Goal: Find contact information: Find contact information

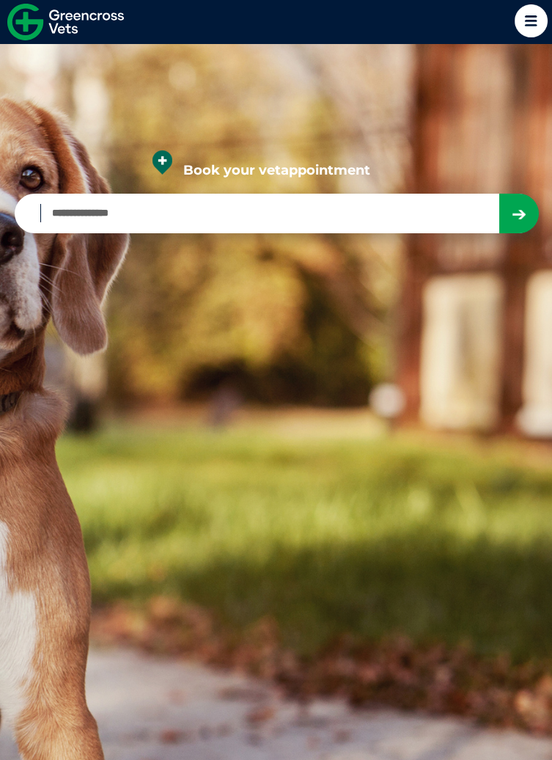
click at [288, 222] on input "Book your vet appointment" at bounding box center [269, 213] width 458 height 18
click at [161, 222] on input "Book your vet appointment" at bounding box center [269, 213] width 458 height 18
type input "****"
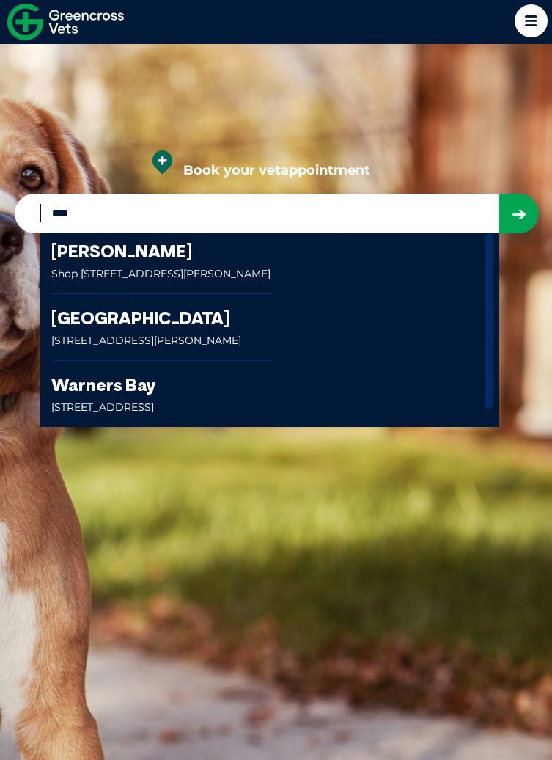
click at [120, 349] on link at bounding box center [161, 327] width 221 height 66
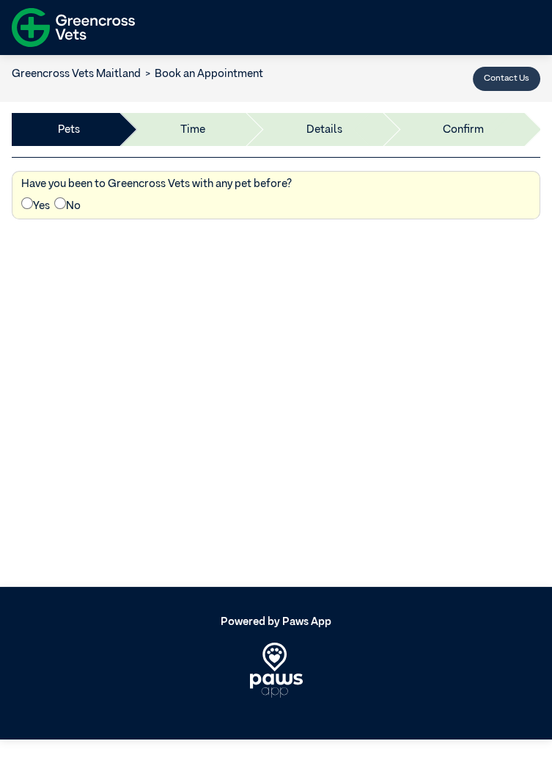
click at [505, 84] on button "Contact Us" at bounding box center [506, 79] width 67 height 24
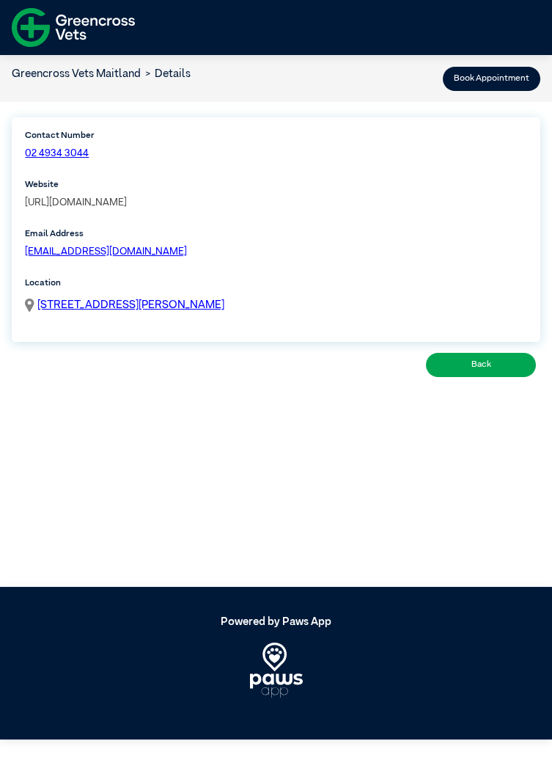
click at [127, 205] on link "[URL][DOMAIN_NAME]" at bounding box center [76, 202] width 102 height 10
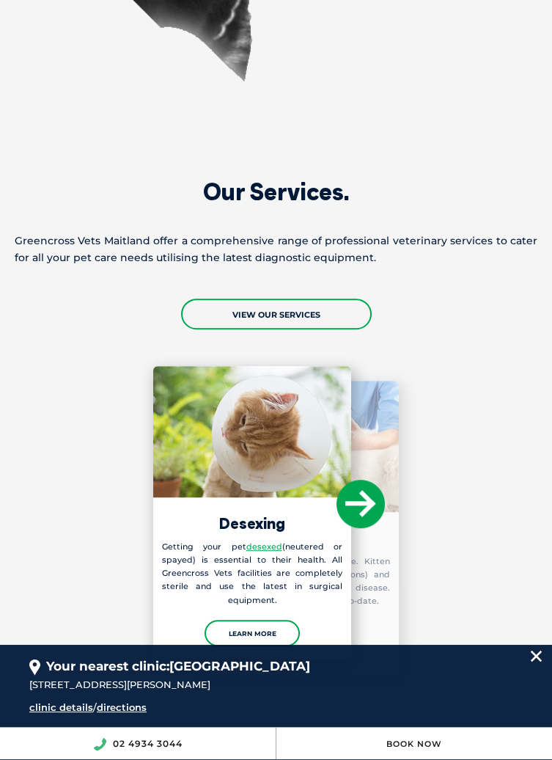
scroll to position [1467, 0]
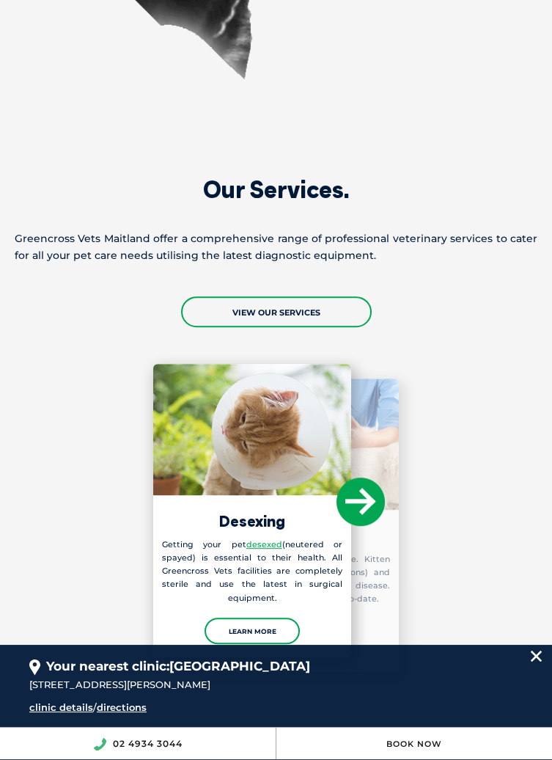
click at [273, 607] on div "Laboratory Testing The latest in-house laboratory equipment allows our vets to …" at bounding box center [300, 524] width 198 height 293
click at [268, 524] on div "Laboratory Testing The latest in-house laboratory equipment allows our vets to …" at bounding box center [300, 524] width 198 height 293
click at [257, 528] on h3 "Laboratory Testing" at bounding box center [300, 535] width 198 height 15
click at [261, 606] on div "Laboratory Testing The latest in-house laboratory equipment allows our vets to …" at bounding box center [300, 524] width 198 height 293
click at [541, 661] on img at bounding box center [536, 655] width 11 height 11
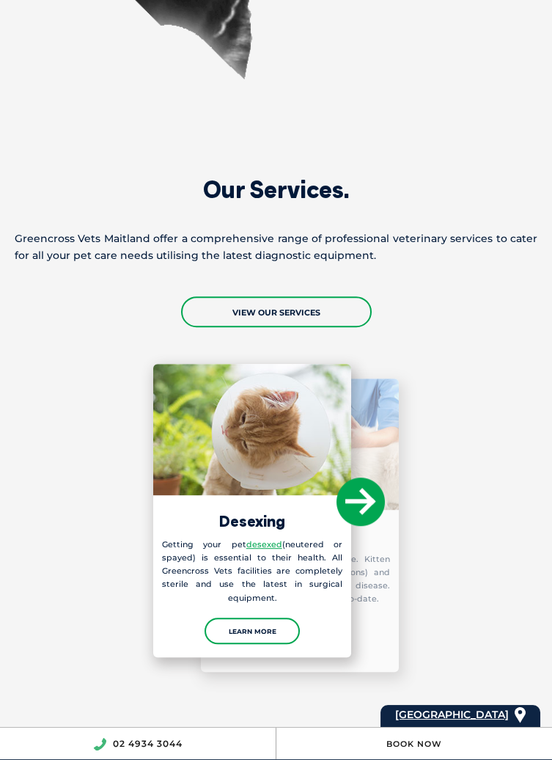
click at [241, 607] on div "Laboratory Testing The latest in-house laboratory equipment allows our vets to …" at bounding box center [300, 524] width 198 height 293
click at [270, 528] on h3 "Laboratory Testing" at bounding box center [300, 535] width 198 height 15
click at [365, 478] on icon at bounding box center [361, 501] width 48 height 48
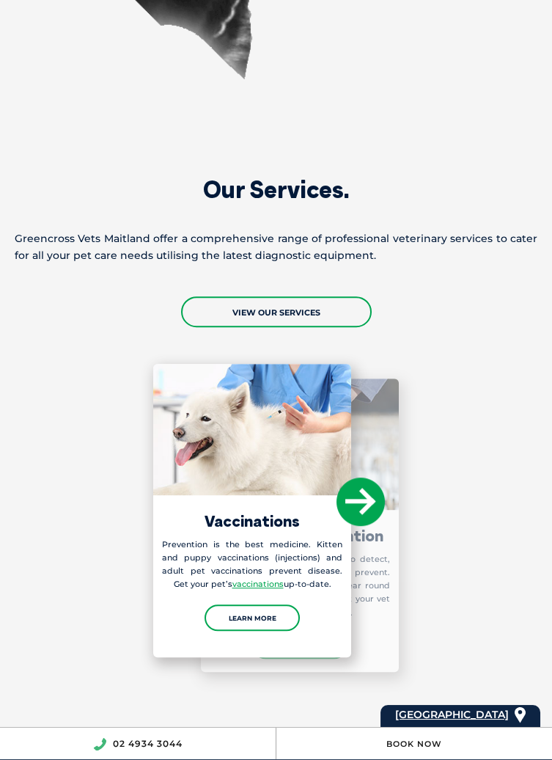
click at [359, 477] on icon at bounding box center [361, 501] width 48 height 48
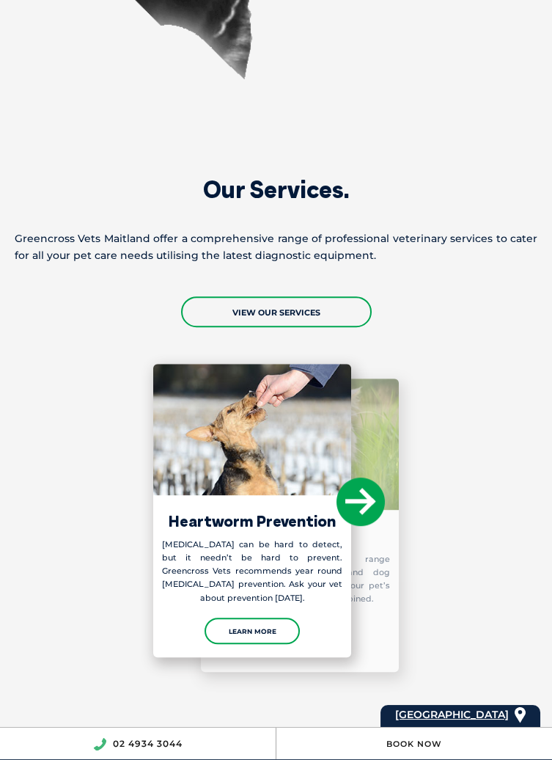
click at [356, 478] on icon at bounding box center [361, 501] width 48 height 48
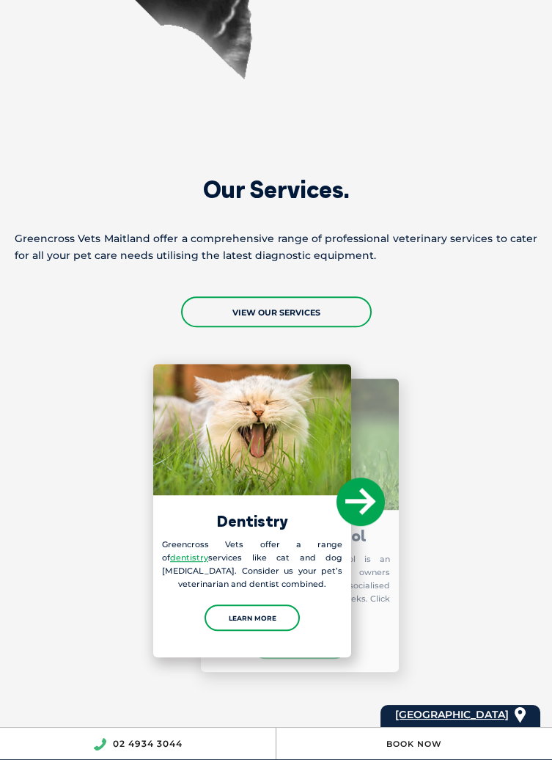
click at [356, 481] on icon at bounding box center [361, 501] width 48 height 48
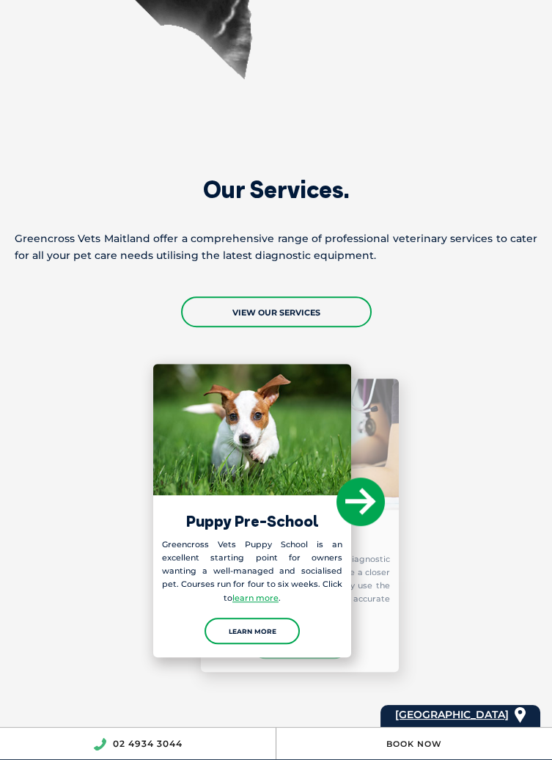
click at [359, 477] on icon at bounding box center [361, 501] width 48 height 48
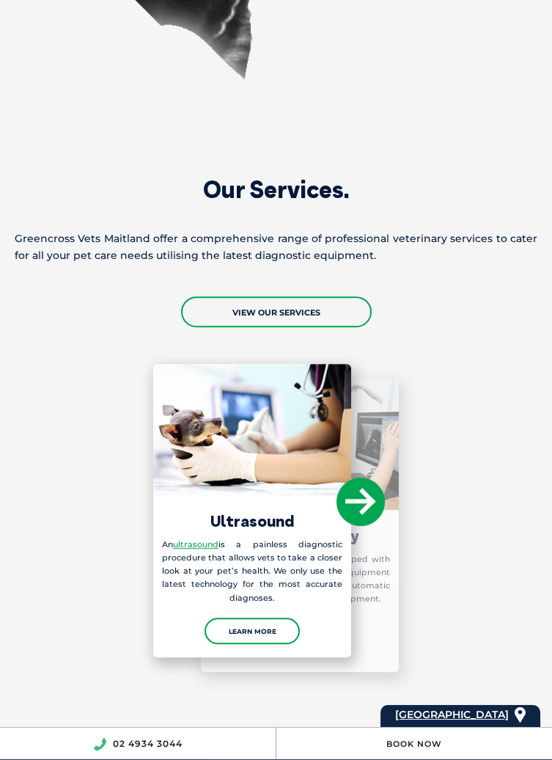
click at [359, 477] on icon at bounding box center [361, 501] width 48 height 48
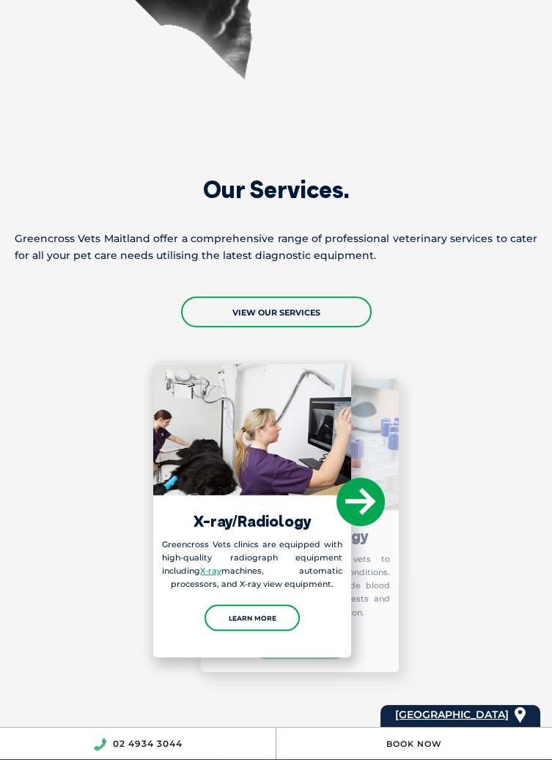
click at [359, 479] on icon at bounding box center [361, 501] width 48 height 48
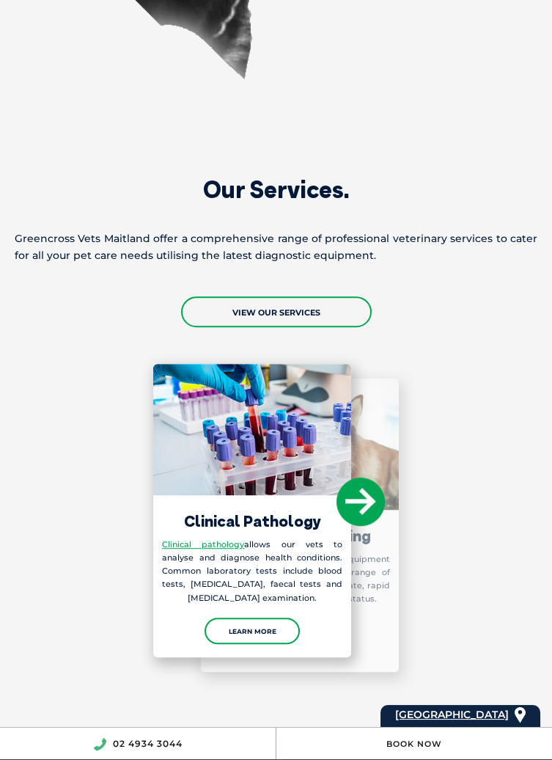
click at [361, 477] on icon at bounding box center [361, 501] width 48 height 48
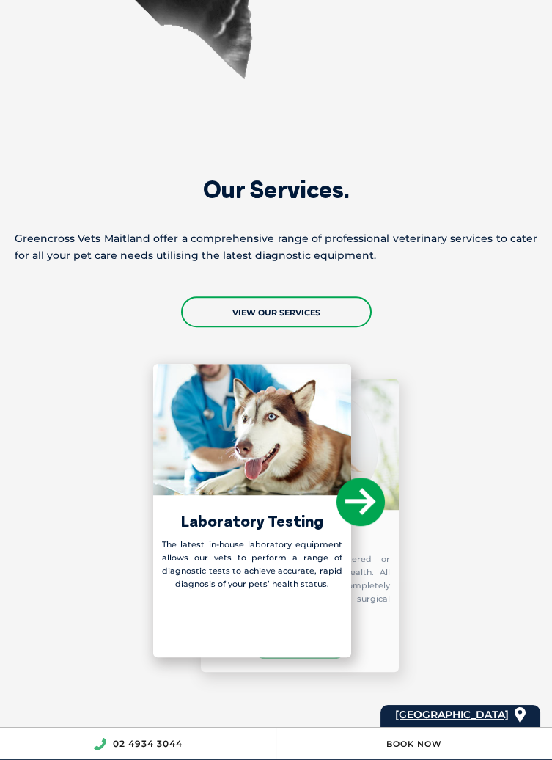
click at [360, 477] on icon at bounding box center [361, 501] width 48 height 48
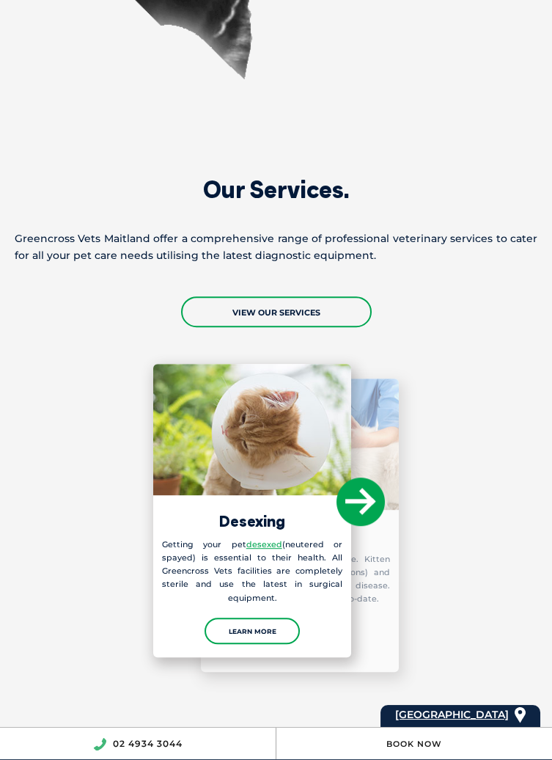
click at [259, 603] on div "Laboratory Testing The latest in-house laboratory equipment allows our vets to …" at bounding box center [300, 524] width 198 height 293
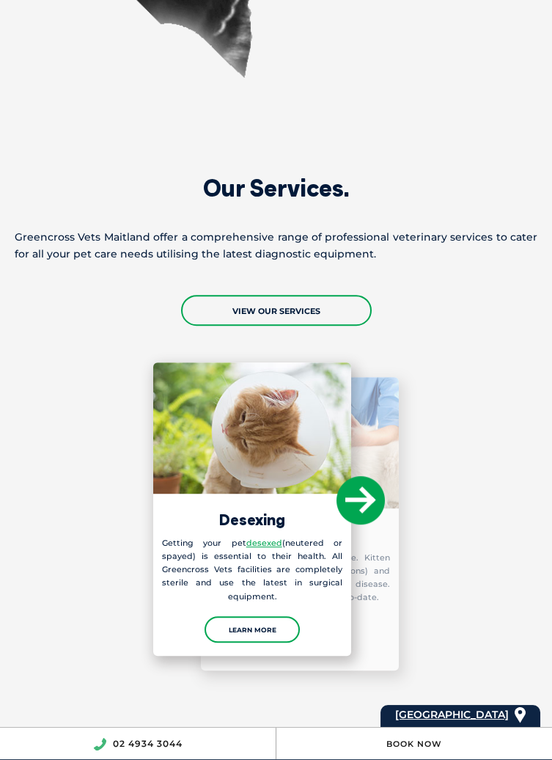
scroll to position [1469, 0]
click at [271, 560] on p "The latest in-house laboratory equipment allows our vets to perform a range of …" at bounding box center [300, 578] width 198 height 54
click at [257, 442] on img at bounding box center [300, 442] width 198 height 131
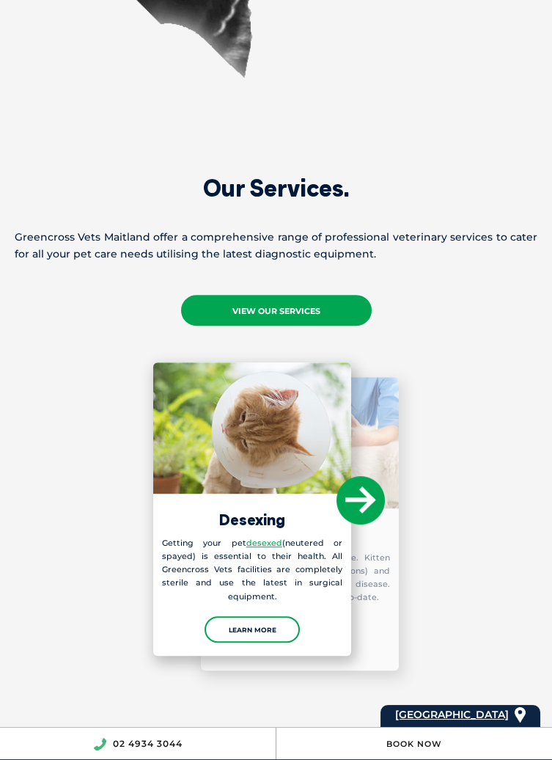
click at [301, 295] on link "View Our Services" at bounding box center [276, 310] width 191 height 31
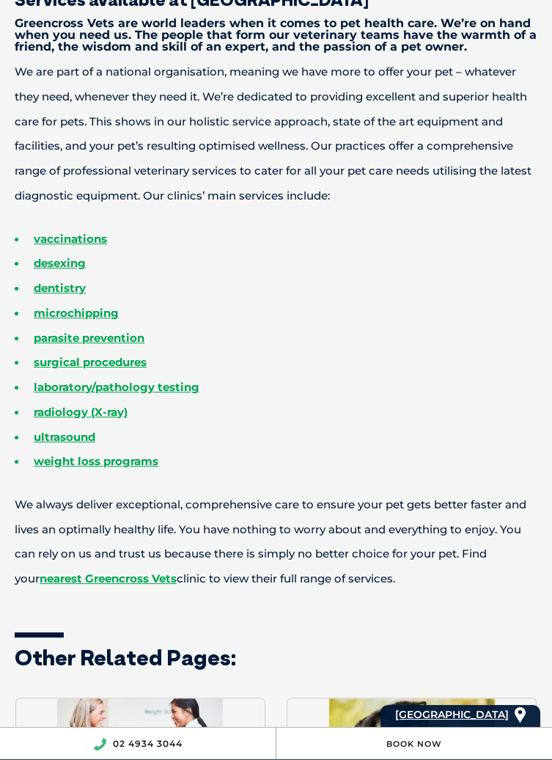
scroll to position [502, 0]
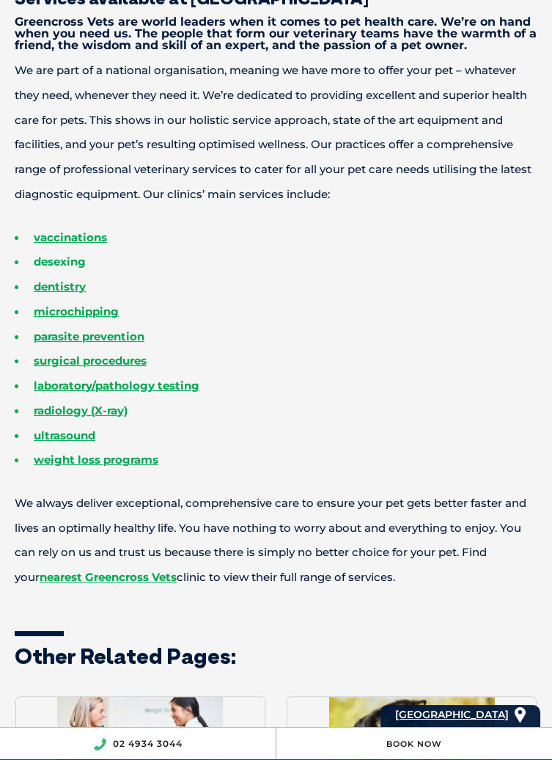
click at [80, 260] on link "desexing" at bounding box center [60, 261] width 52 height 14
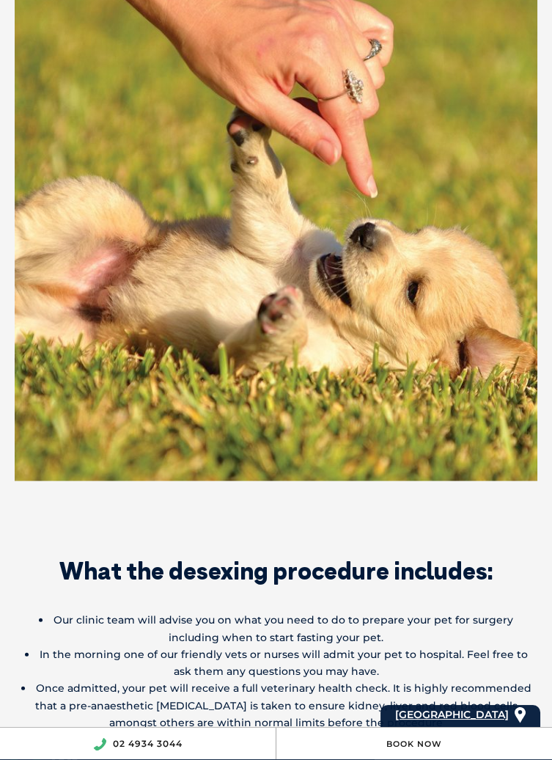
scroll to position [5420, 0]
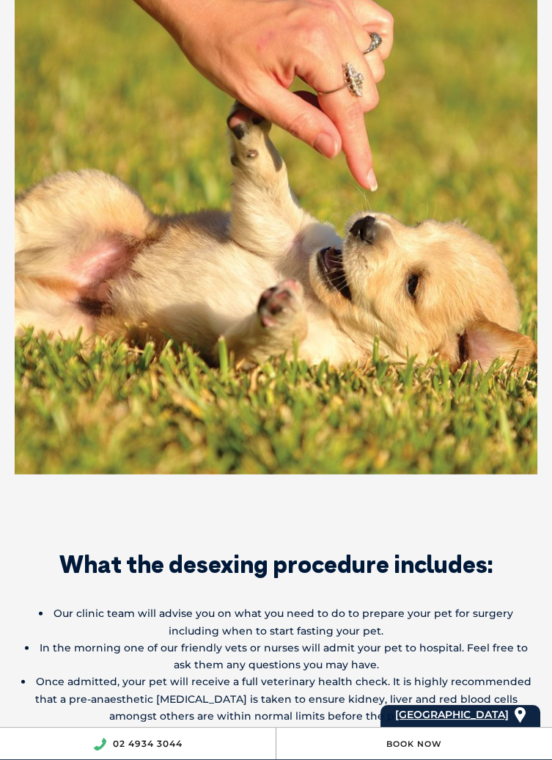
click at [515, 273] on img at bounding box center [276, 213] width 523 height 523
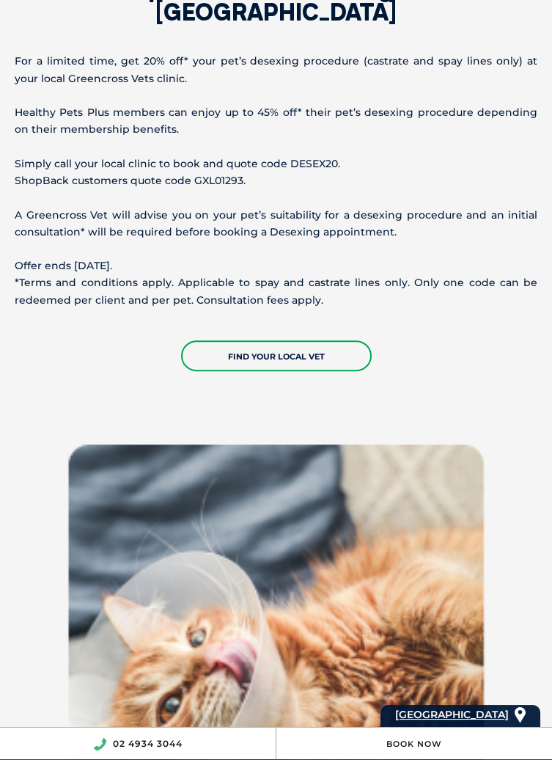
scroll to position [0, 0]
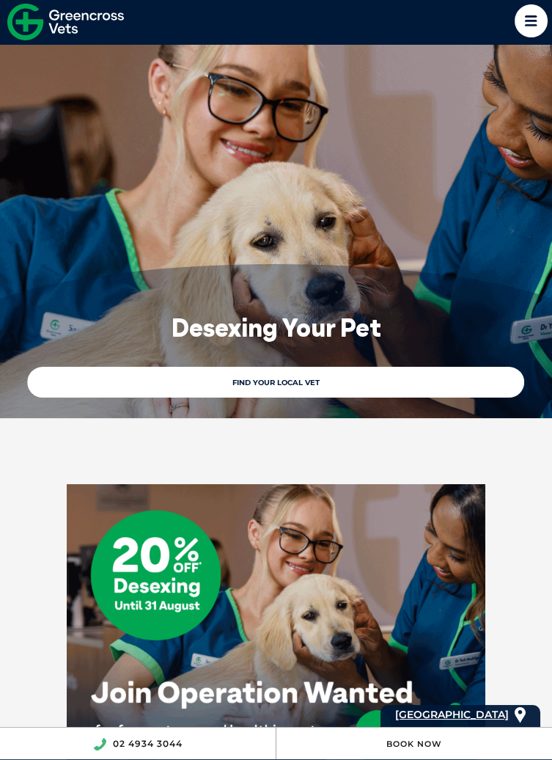
click at [528, 23] on icon at bounding box center [531, 20] width 33 height 33
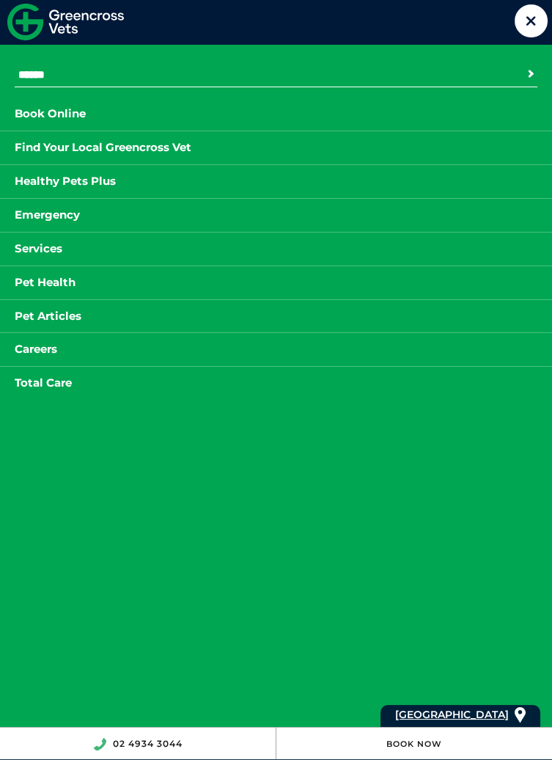
click at [139, 148] on link "Find Your Local Greencross Vet" at bounding box center [103, 148] width 206 height 18
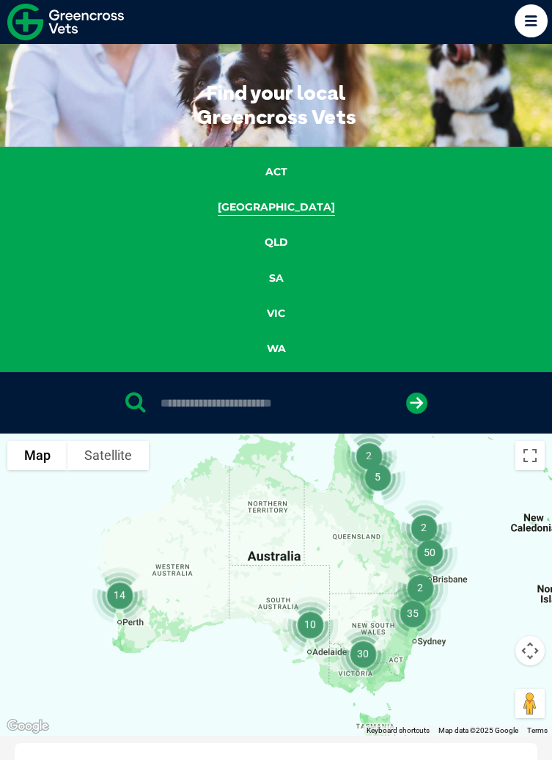
click at [278, 207] on link "NSW" at bounding box center [276, 207] width 169 height 17
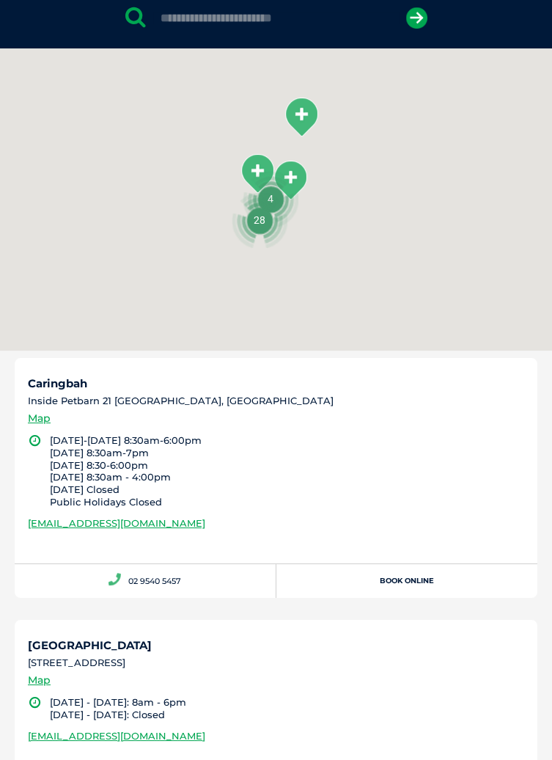
scroll to position [410, 0]
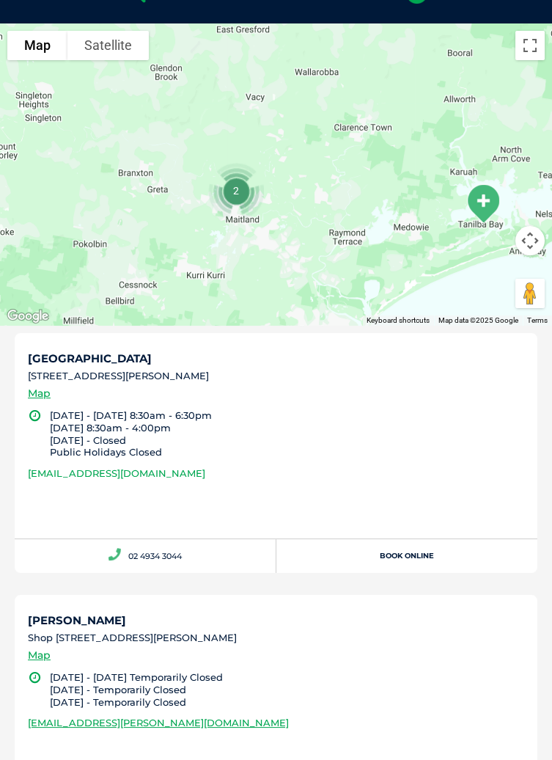
click at [205, 473] on link "greencross.maitland@greencrossvet.com.au" at bounding box center [116, 473] width 177 height 12
